Goal: Information Seeking & Learning: Check status

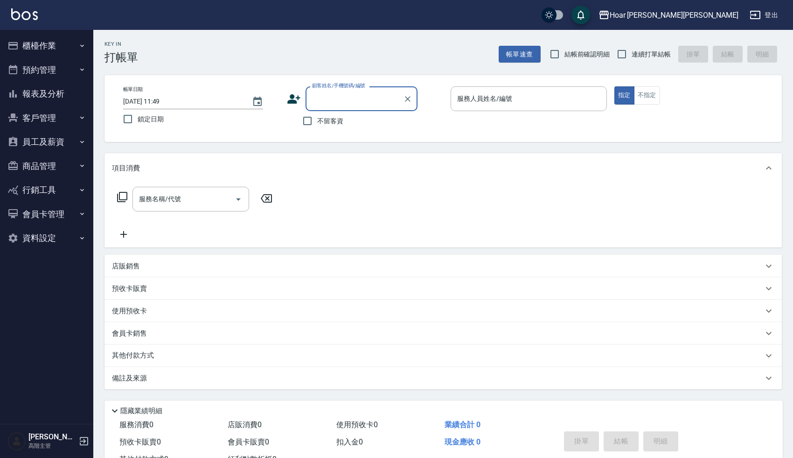
click at [34, 86] on button "報表及分析" at bounding box center [47, 94] width 86 height 24
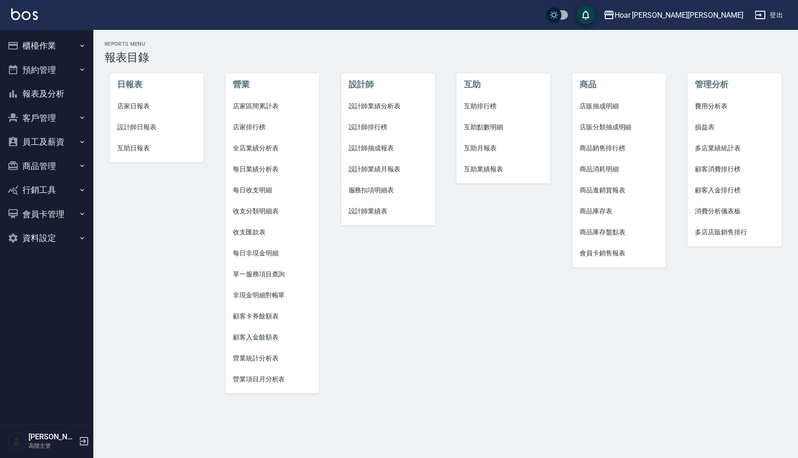
click at [135, 125] on span "設計師日報表" at bounding box center [156, 127] width 79 height 10
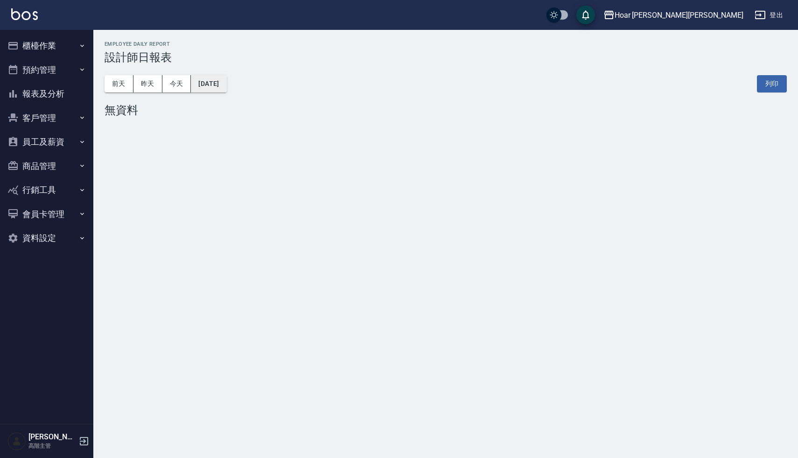
click at [222, 86] on button "[DATE]" at bounding box center [208, 83] width 35 height 17
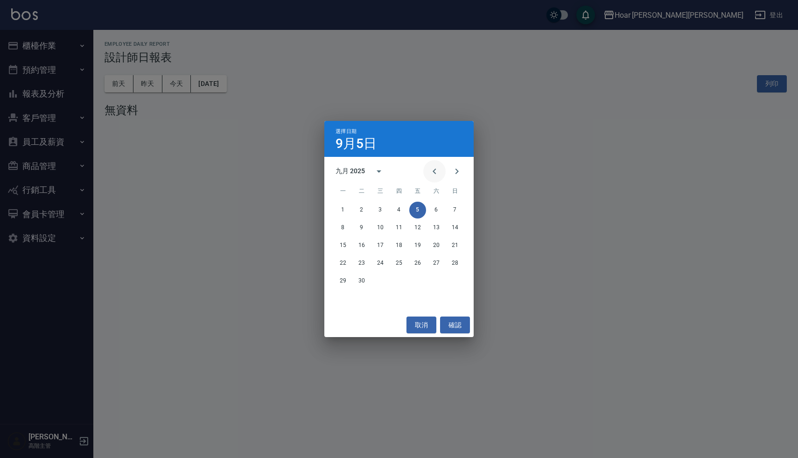
click at [434, 171] on icon "Previous month" at bounding box center [434, 171] width 11 height 11
click at [454, 282] on button "31" at bounding box center [454, 280] width 17 height 17
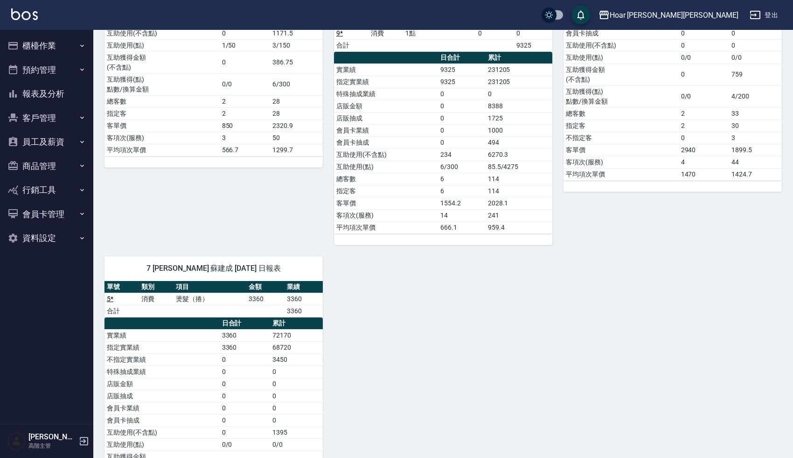
scroll to position [271, 0]
